Goal: Task Accomplishment & Management: Manage account settings

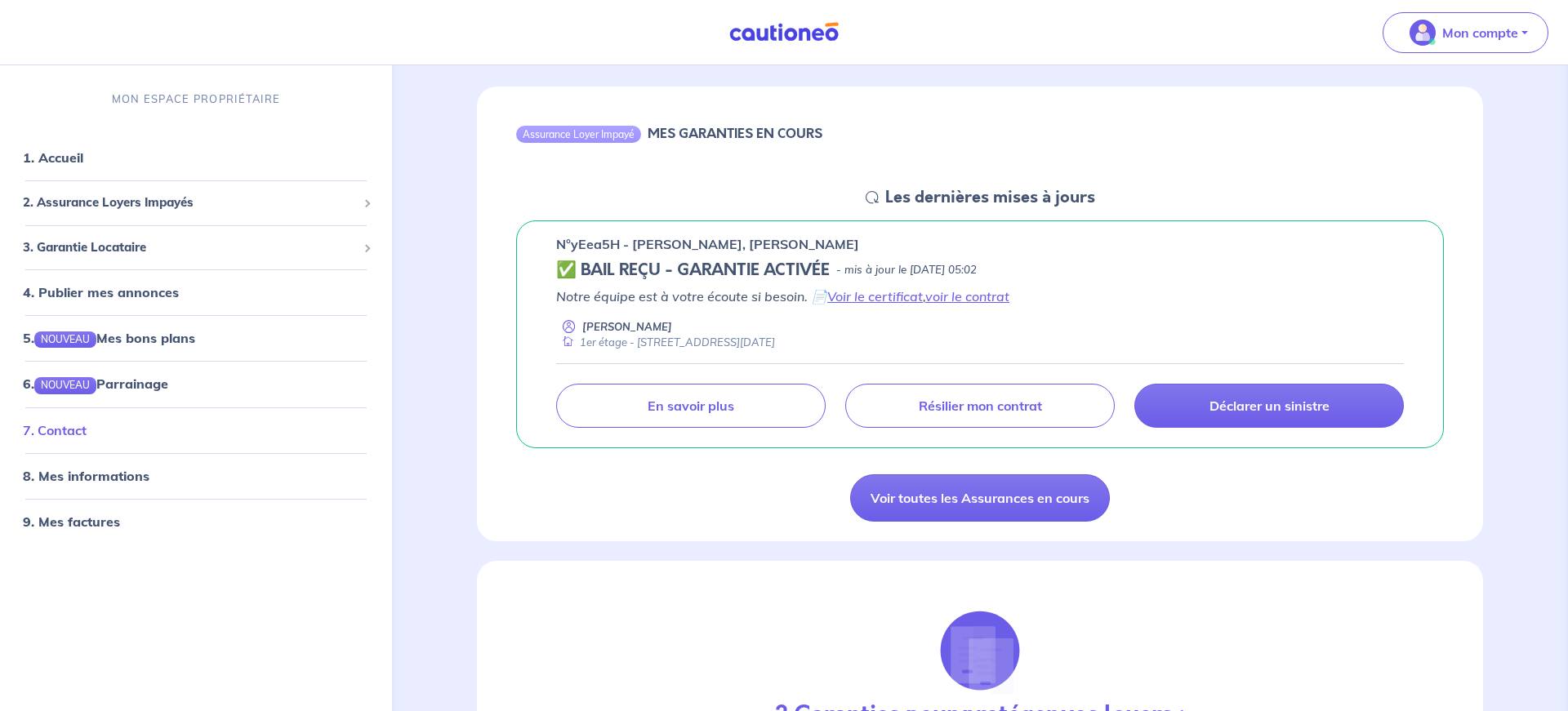
scroll to position [167, 0]
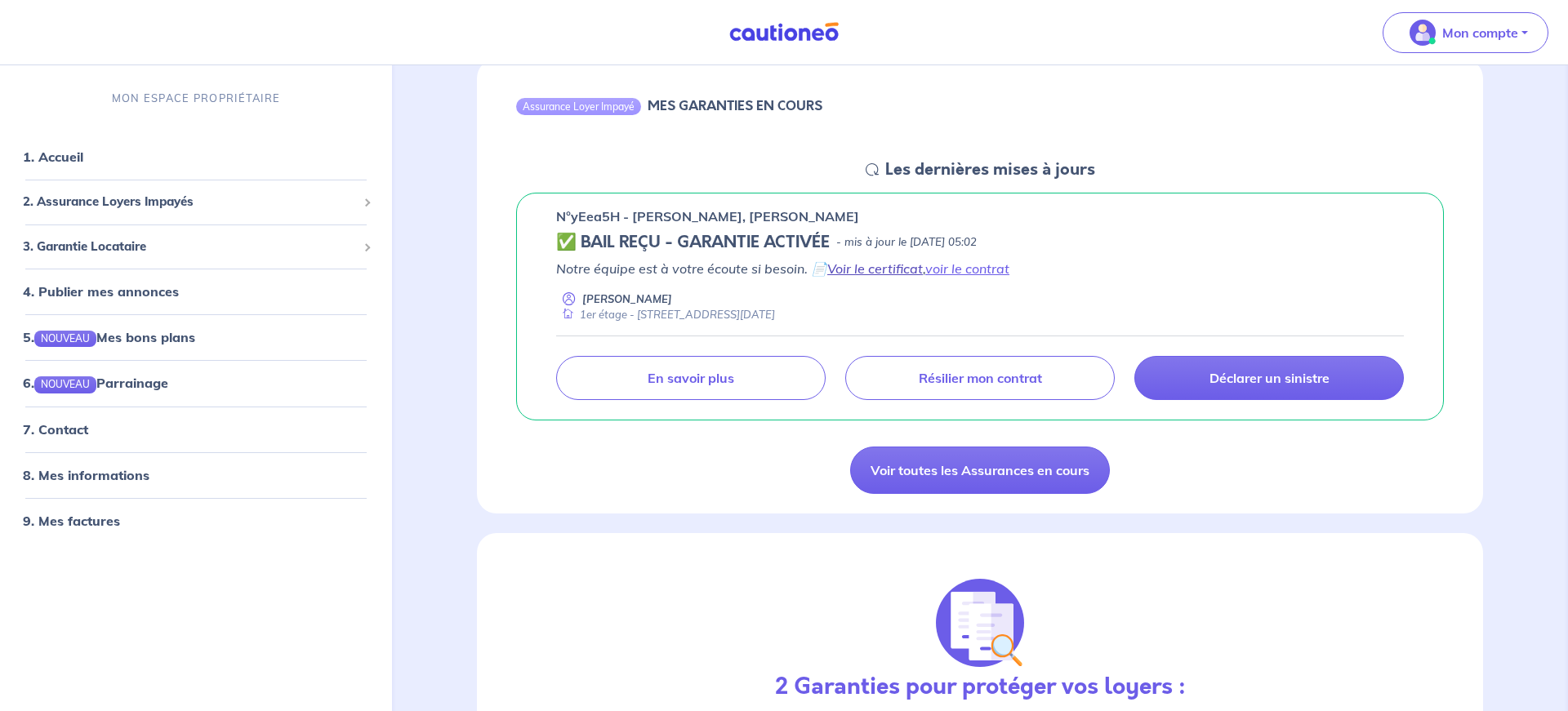
click at [902, 271] on link "Voir le certificat" at bounding box center [875, 268] width 95 height 17
click at [958, 268] on link "voir le contrat" at bounding box center [967, 268] width 84 height 17
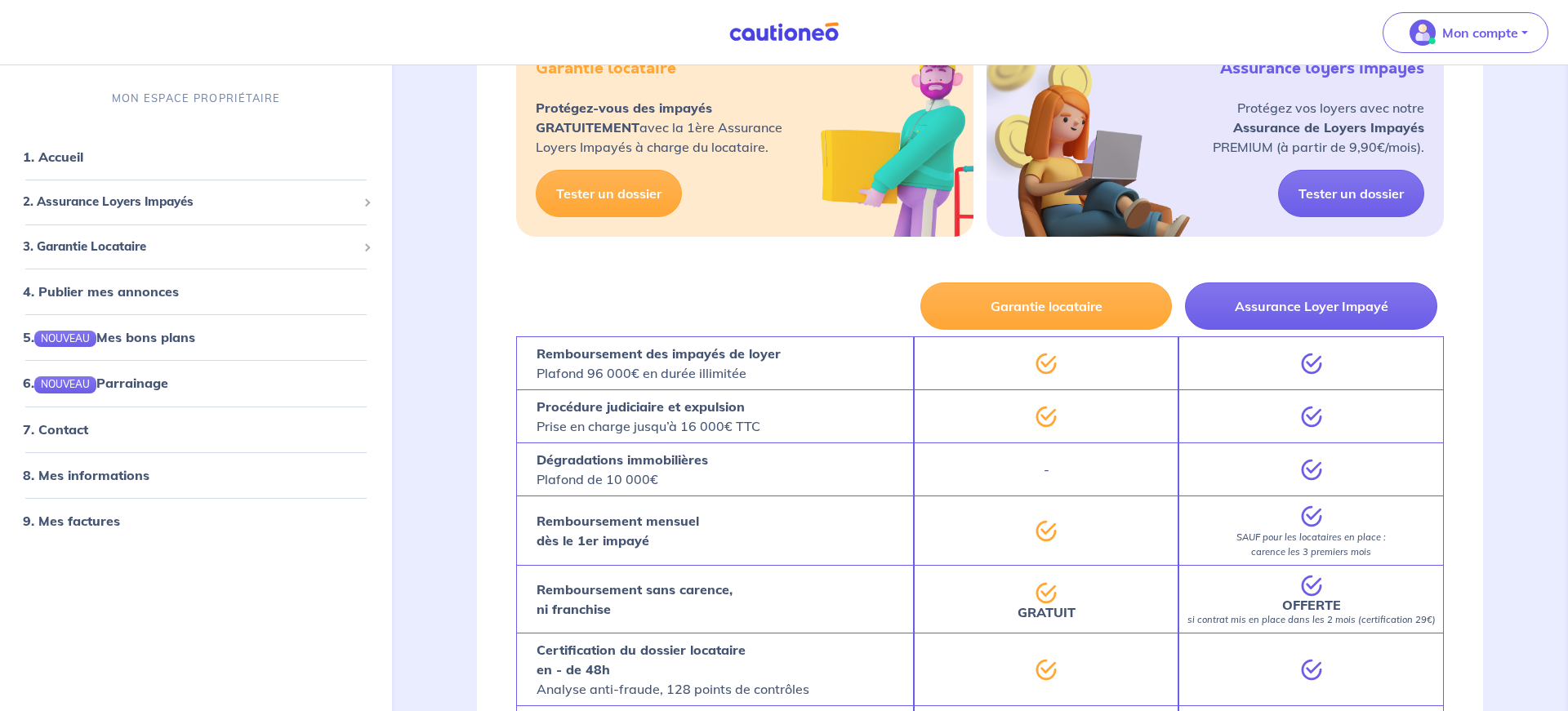
scroll to position [1000, 0]
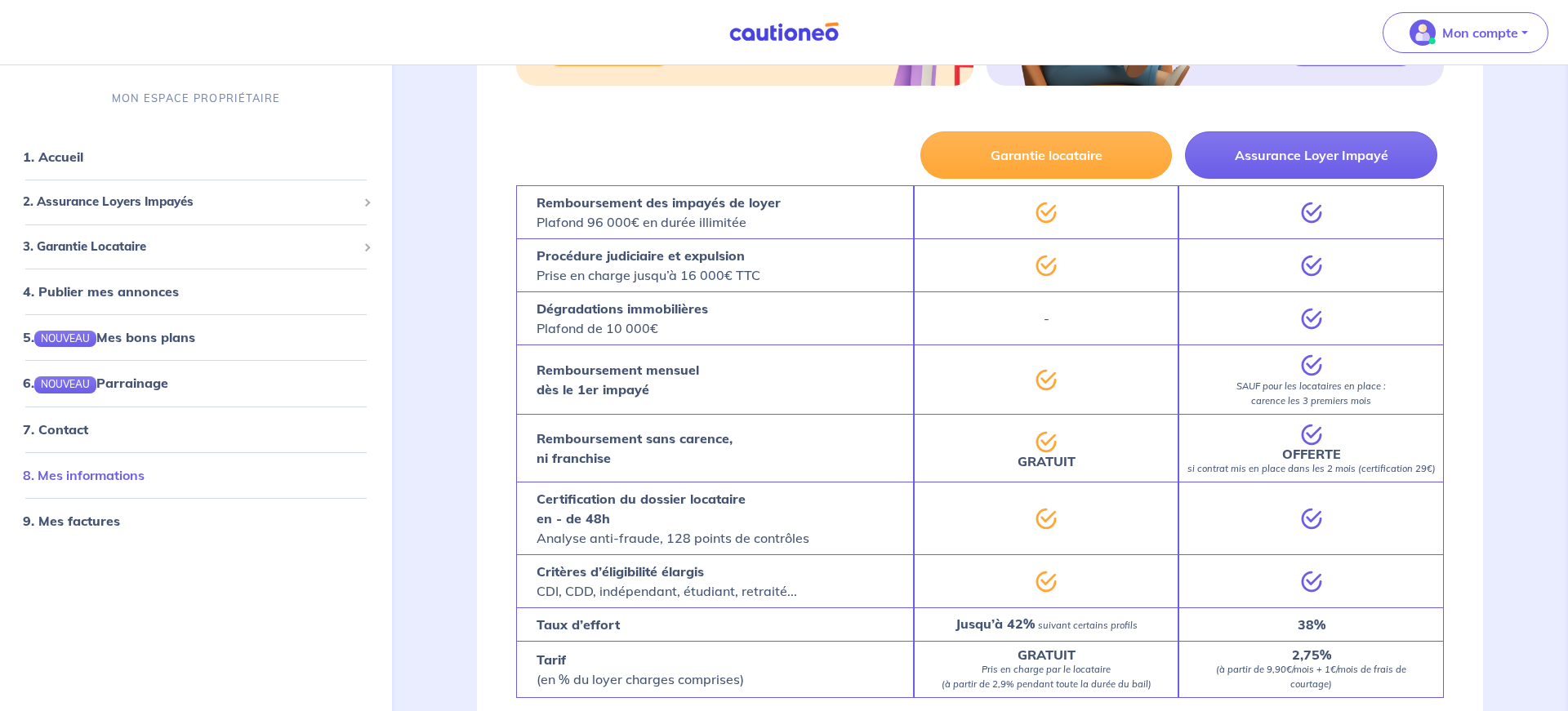
click at [80, 477] on link "8. Mes informations" at bounding box center [83, 475] width 122 height 17
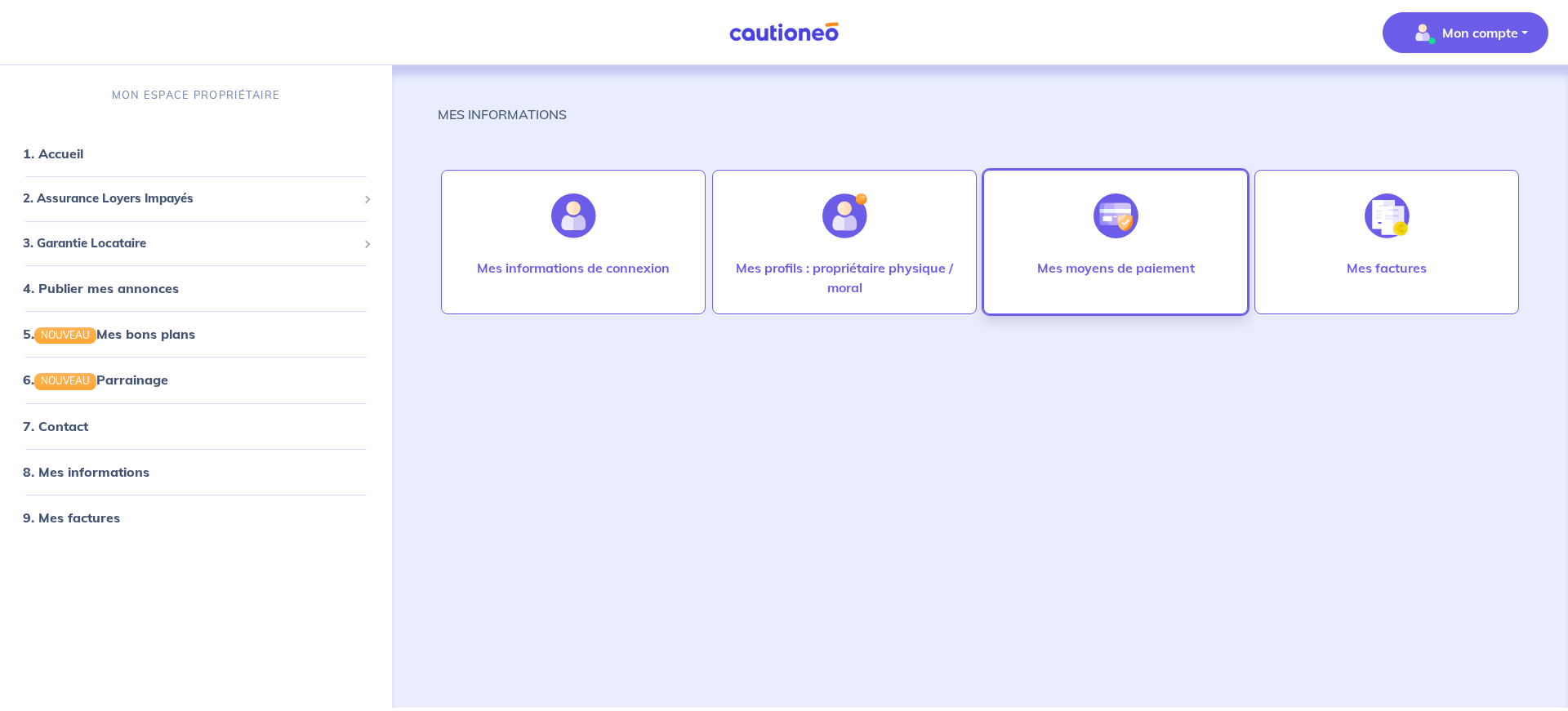
click at [1070, 260] on p "Mes moyens de paiement" at bounding box center [1116, 268] width 157 height 19
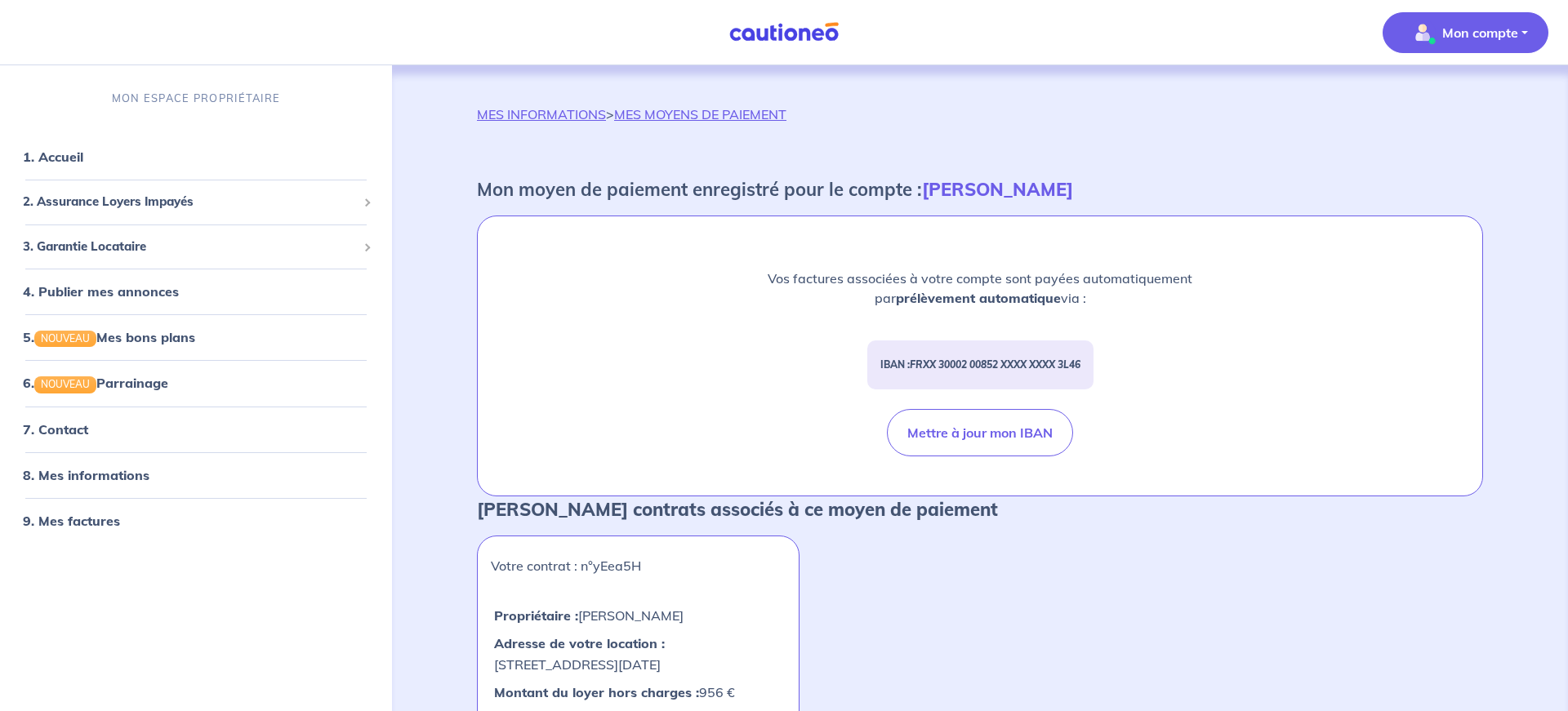
click at [1455, 40] on p "Mon compte" at bounding box center [1480, 32] width 76 height 19
click at [1450, 145] on link "Me déconnecter" at bounding box center [1449, 141] width 131 height 26
